Goal: Book appointment/travel/reservation

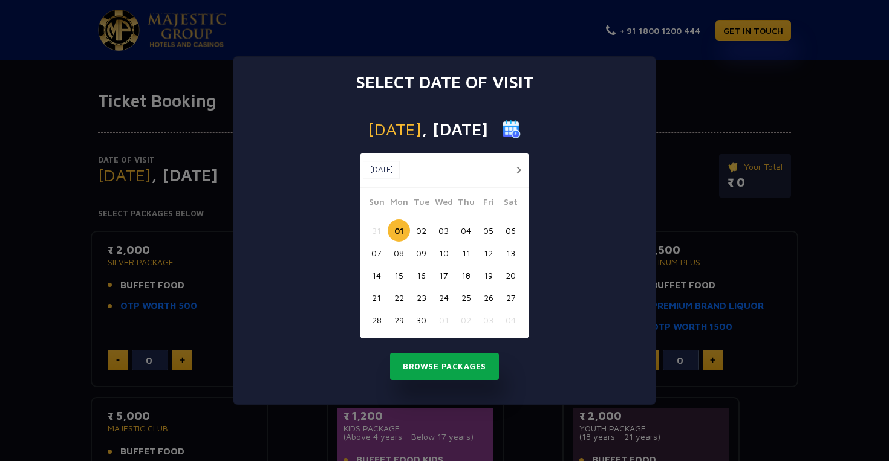
click at [453, 368] on button "Browse Packages" at bounding box center [444, 367] width 109 height 28
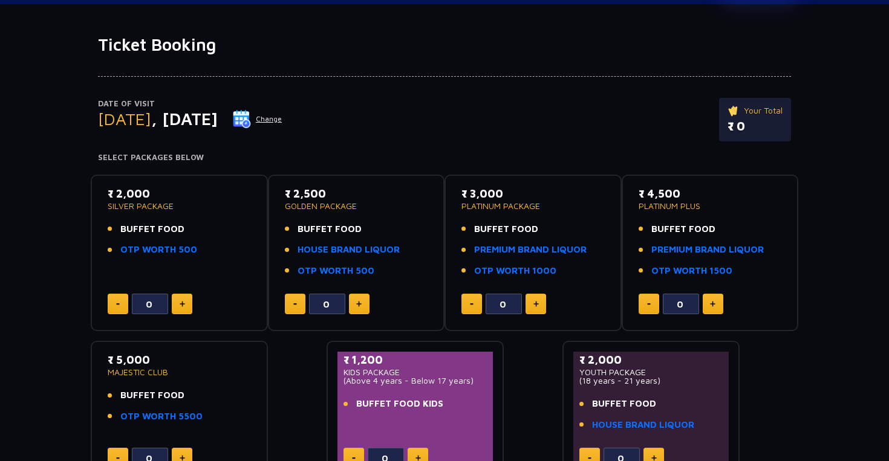
scroll to position [57, 0]
click at [282, 120] on button "Change" at bounding box center [257, 118] width 50 height 19
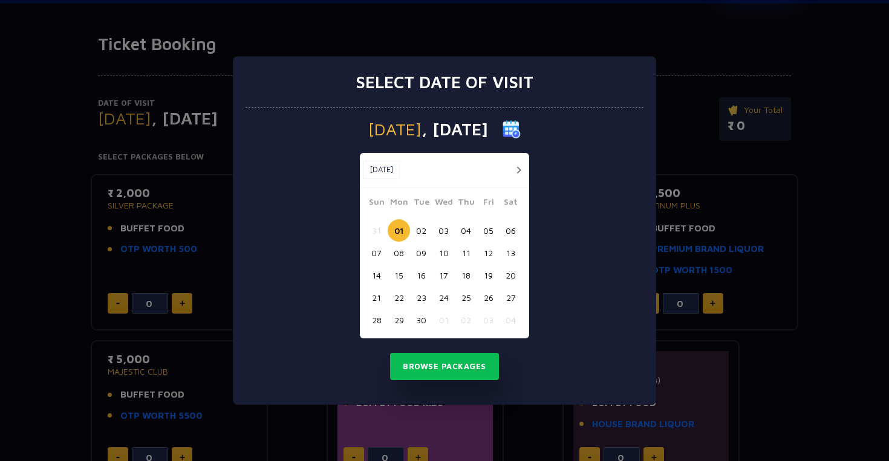
click at [381, 253] on button "07" at bounding box center [376, 253] width 22 height 22
click at [460, 368] on button "Browse Packages" at bounding box center [444, 367] width 109 height 28
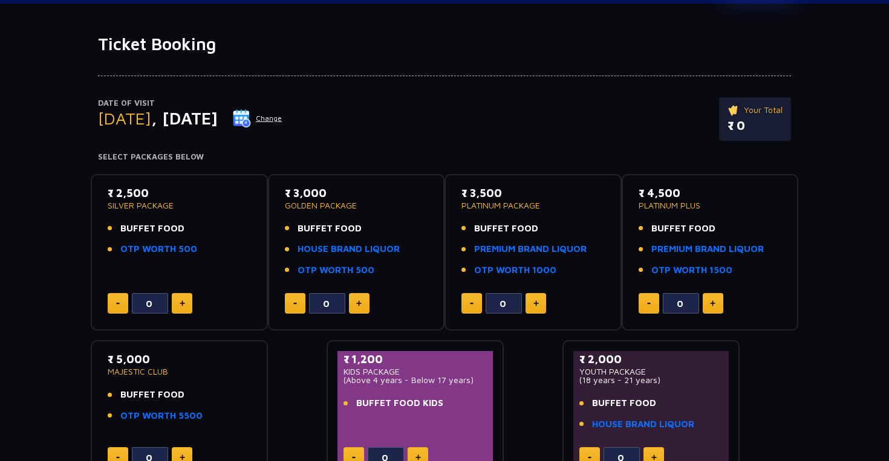
click at [282, 122] on button "Change" at bounding box center [257, 118] width 50 height 19
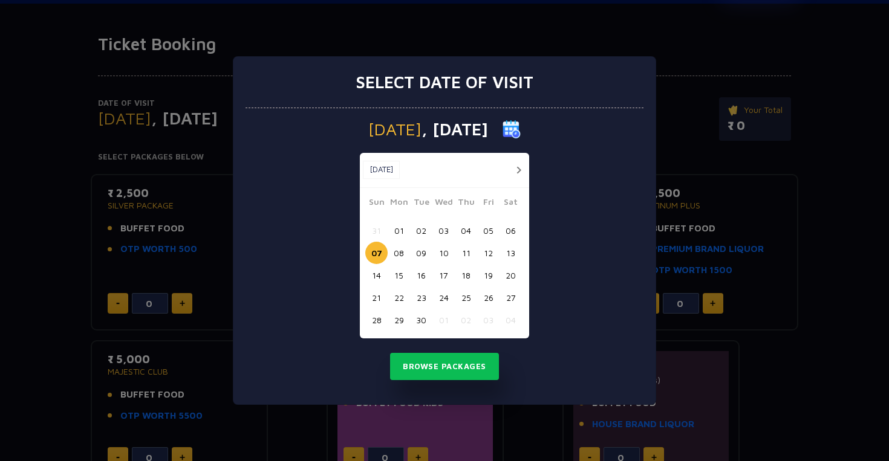
click at [395, 227] on button "01" at bounding box center [399, 230] width 22 height 22
click at [441, 362] on button "Browse Packages" at bounding box center [444, 367] width 109 height 28
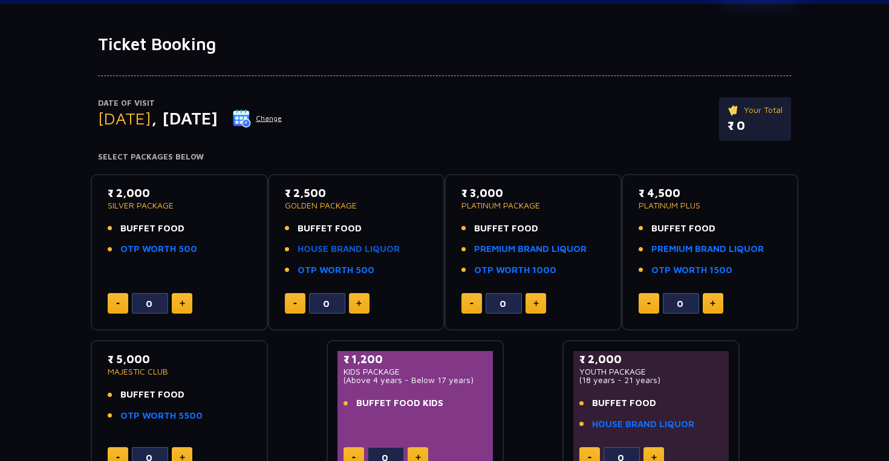
click at [335, 252] on link "HOUSE BRAND LIQUOR" at bounding box center [348, 249] width 102 height 14
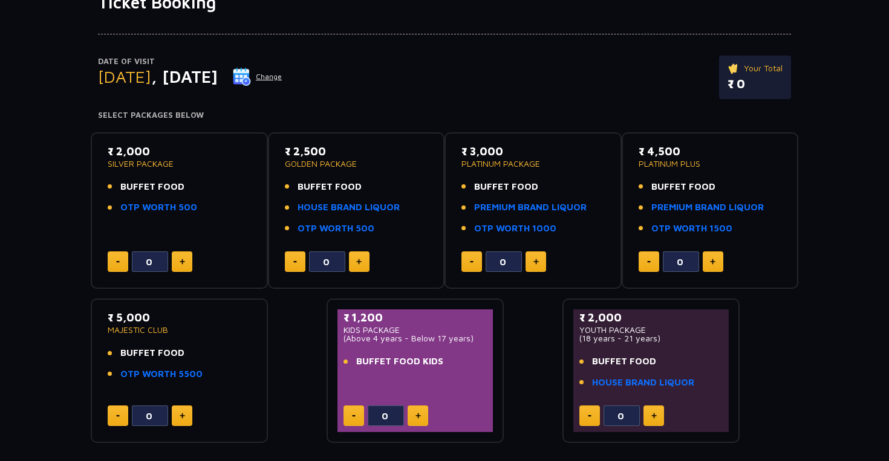
scroll to position [108, 0]
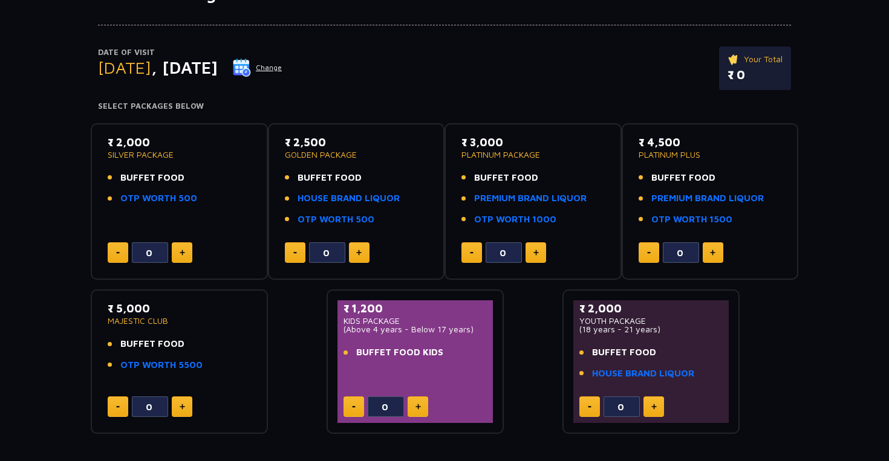
click at [358, 254] on img at bounding box center [358, 253] width 5 height 6
click at [360, 253] on img at bounding box center [358, 253] width 5 height 6
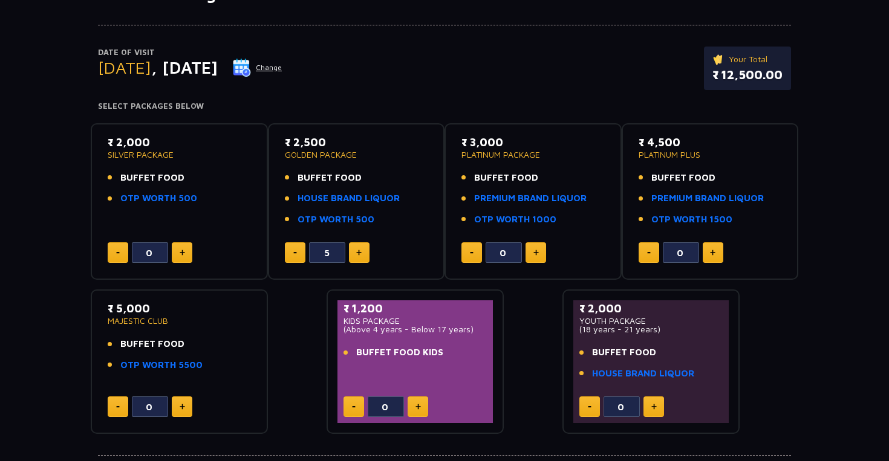
click at [361, 247] on button at bounding box center [359, 252] width 21 height 21
type input "6"
drag, startPoint x: 720, startPoint y: 79, endPoint x: 788, endPoint y: 78, distance: 68.3
click at [790, 79] on div "Your Total ₹ 15,000.00" at bounding box center [746, 69] width 88 height 44
click at [649, 129] on div "₹ 4,500 PLATINUM PLUS BUFFET FOOD PREMIUM BRAND LIQUOR OTP WORTH 1500 0" at bounding box center [709, 201] width 177 height 157
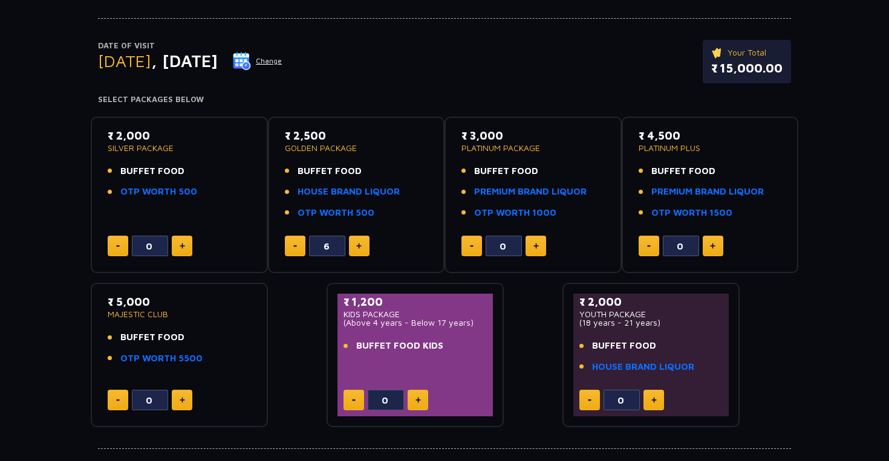
scroll to position [0, 0]
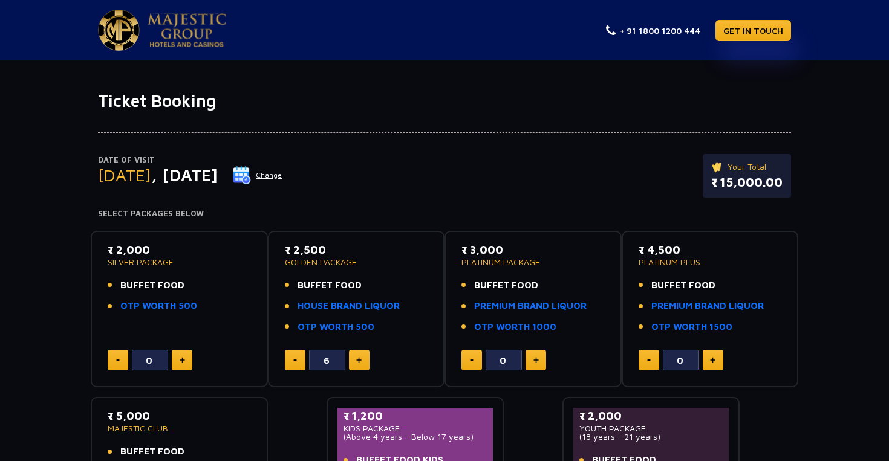
click at [316, 285] on span "BUFFET FOOD" at bounding box center [329, 286] width 64 height 14
click at [161, 33] on img at bounding box center [187, 30] width 79 height 34
